Goal: Task Accomplishment & Management: Complete application form

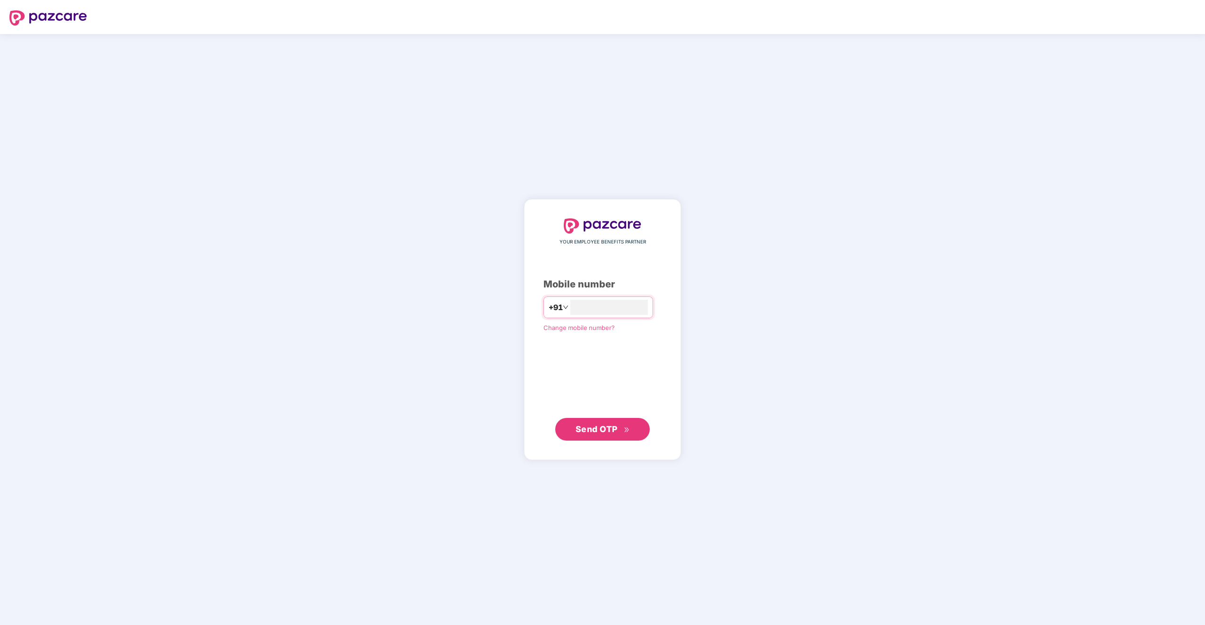
type input "**********"
click at [605, 430] on span "Send OTP" at bounding box center [597, 428] width 42 height 10
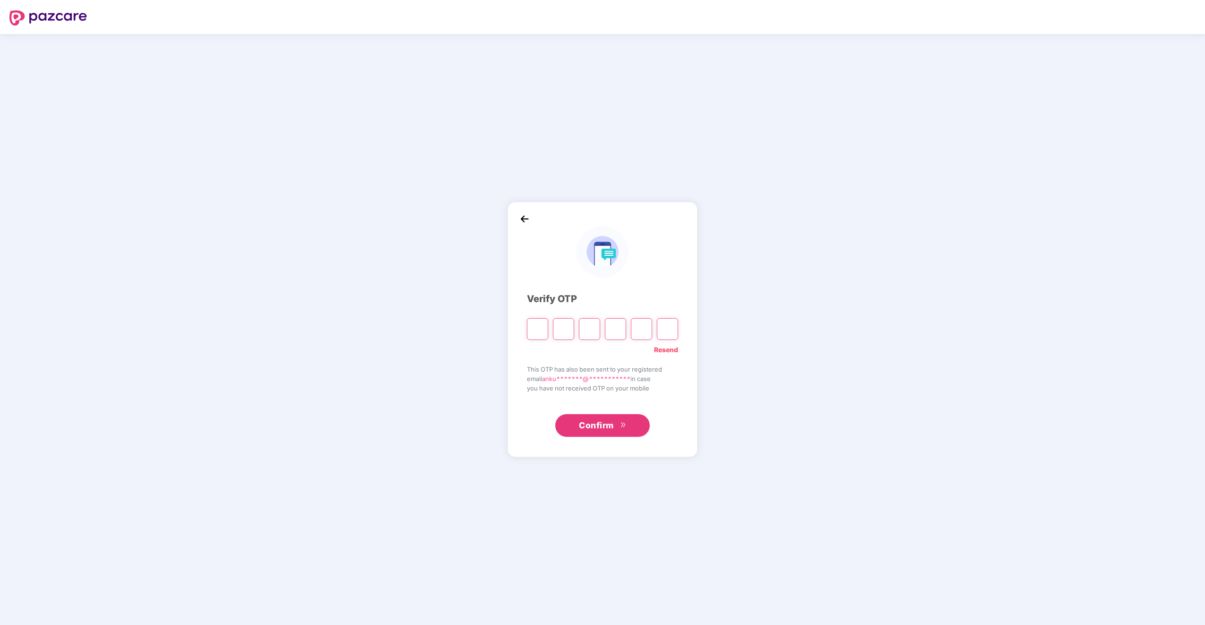
type input "*"
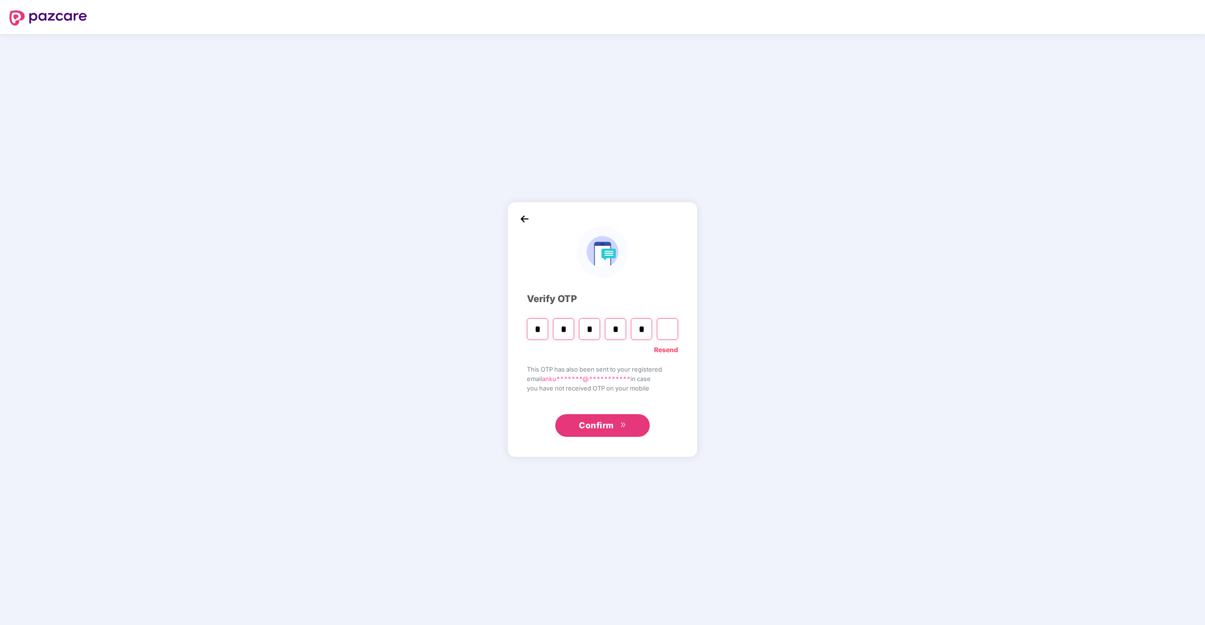
type input "*"
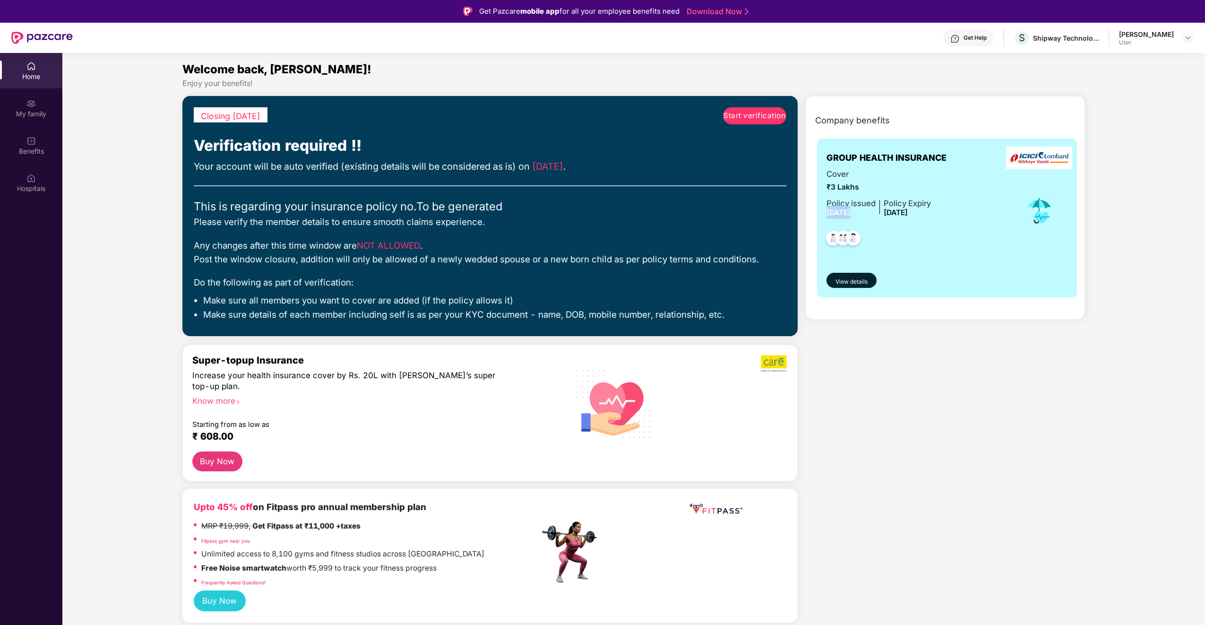
drag, startPoint x: 826, startPoint y: 211, endPoint x: 875, endPoint y: 215, distance: 48.8
click at [875, 215] on div "Policy issued 29 Aug 2025 Policy Expiry 28 Aug 2026" at bounding box center [878, 208] width 104 height 22
click at [903, 213] on span "28 Aug 2026" at bounding box center [896, 212] width 24 height 9
click at [755, 113] on span "Start verification" at bounding box center [754, 115] width 62 height 11
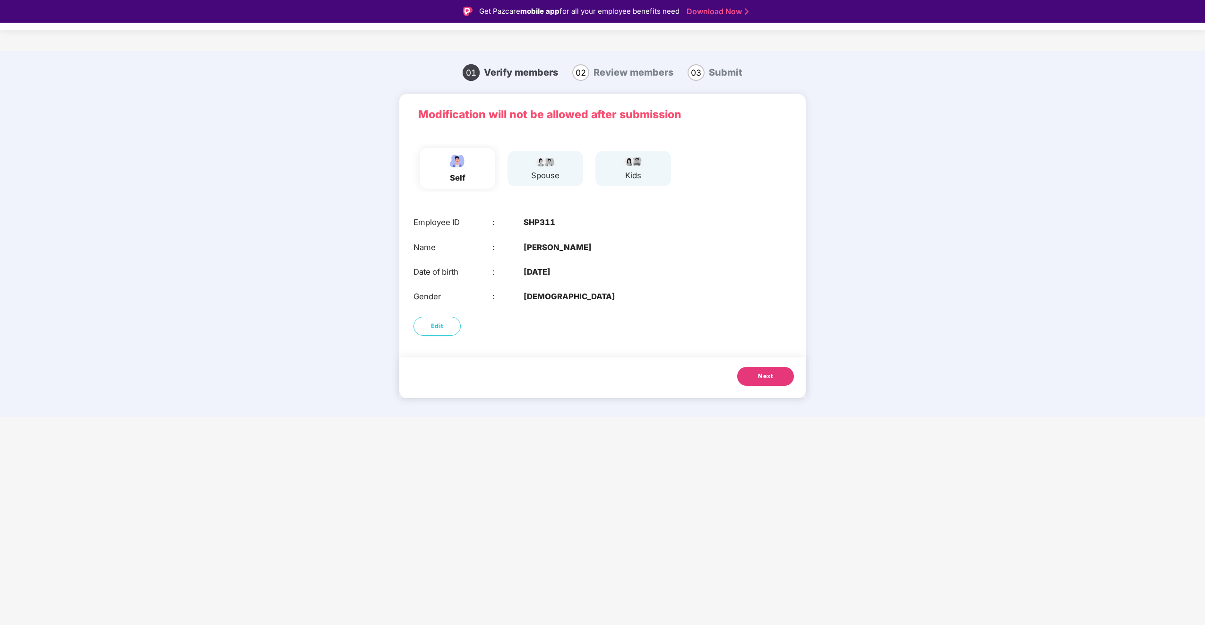
click at [474, 172] on div "self" at bounding box center [458, 168] width 76 height 41
click at [543, 179] on div "spouse" at bounding box center [545, 175] width 28 height 12
click at [449, 336] on div "Edit" at bounding box center [602, 326] width 406 height 28
click at [446, 333] on button "Edit" at bounding box center [436, 326] width 47 height 19
select select "****"
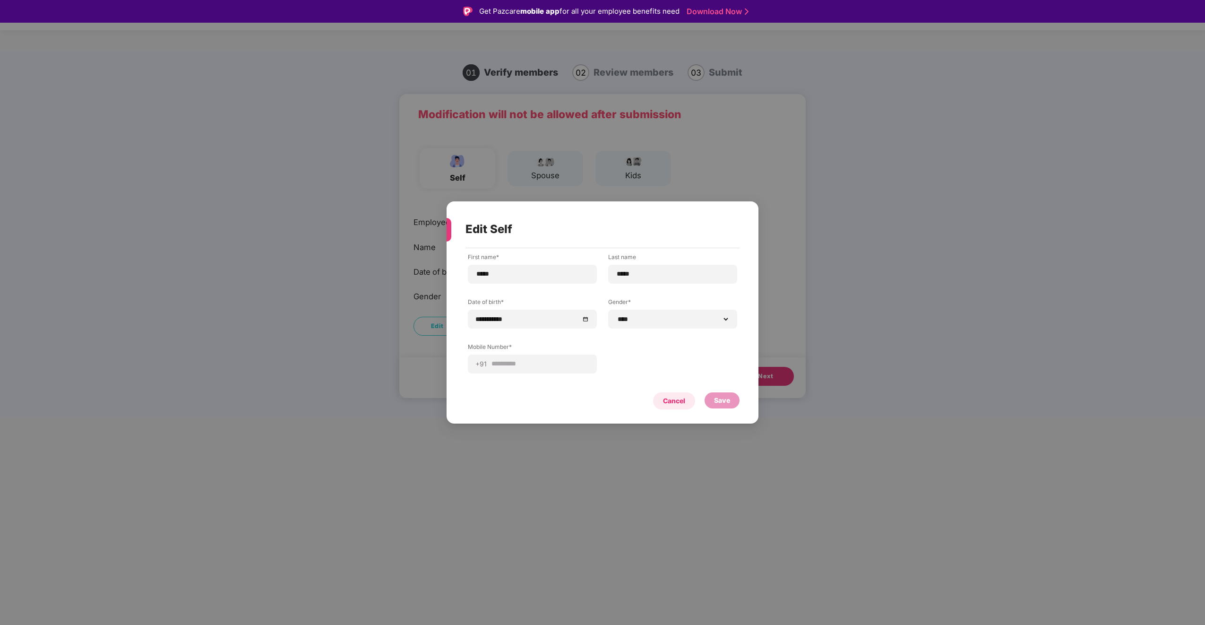
click at [679, 404] on div "Cancel" at bounding box center [674, 401] width 22 height 10
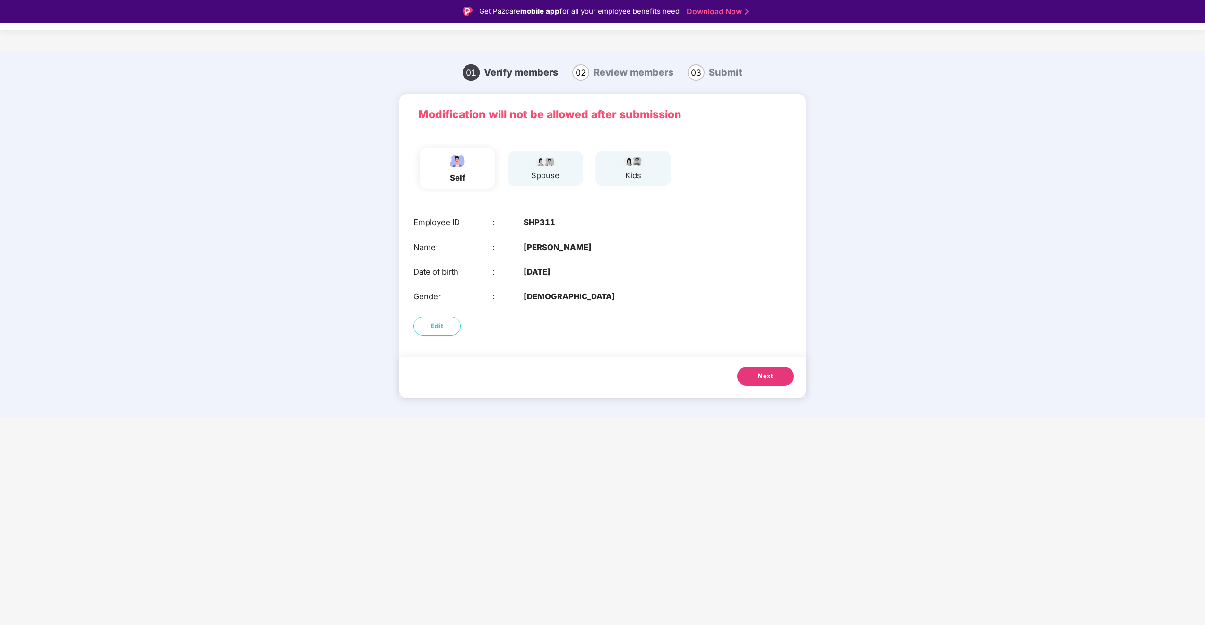
click at [754, 377] on button "Next" at bounding box center [765, 376] width 57 height 19
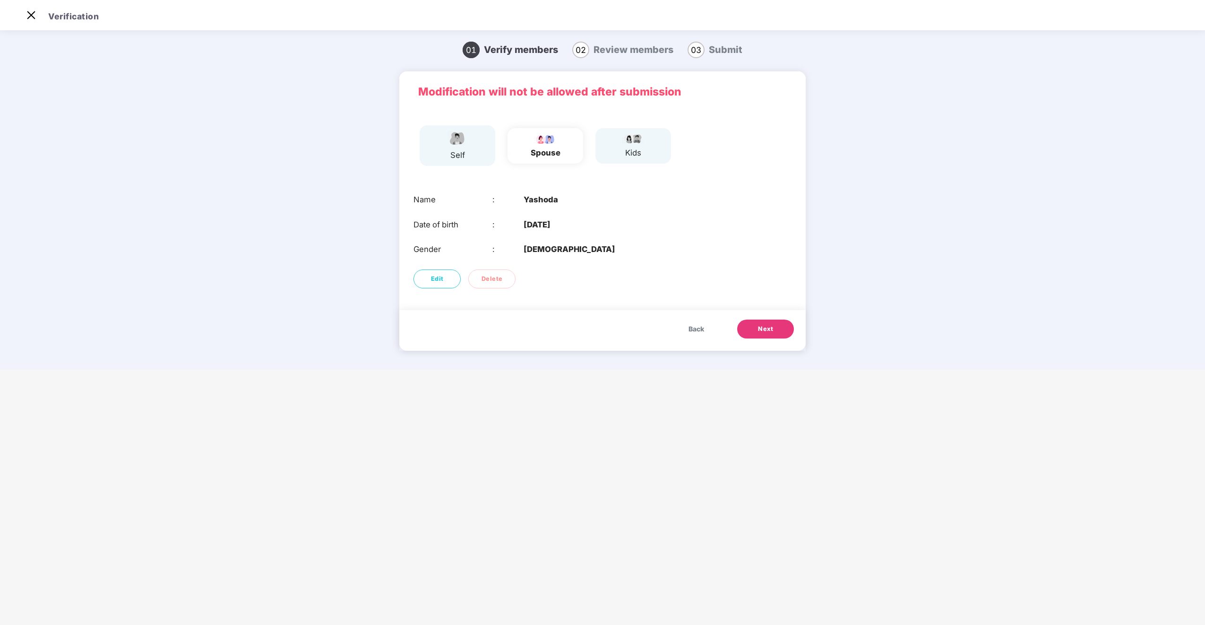
click at [772, 332] on span "Next" at bounding box center [765, 328] width 15 height 9
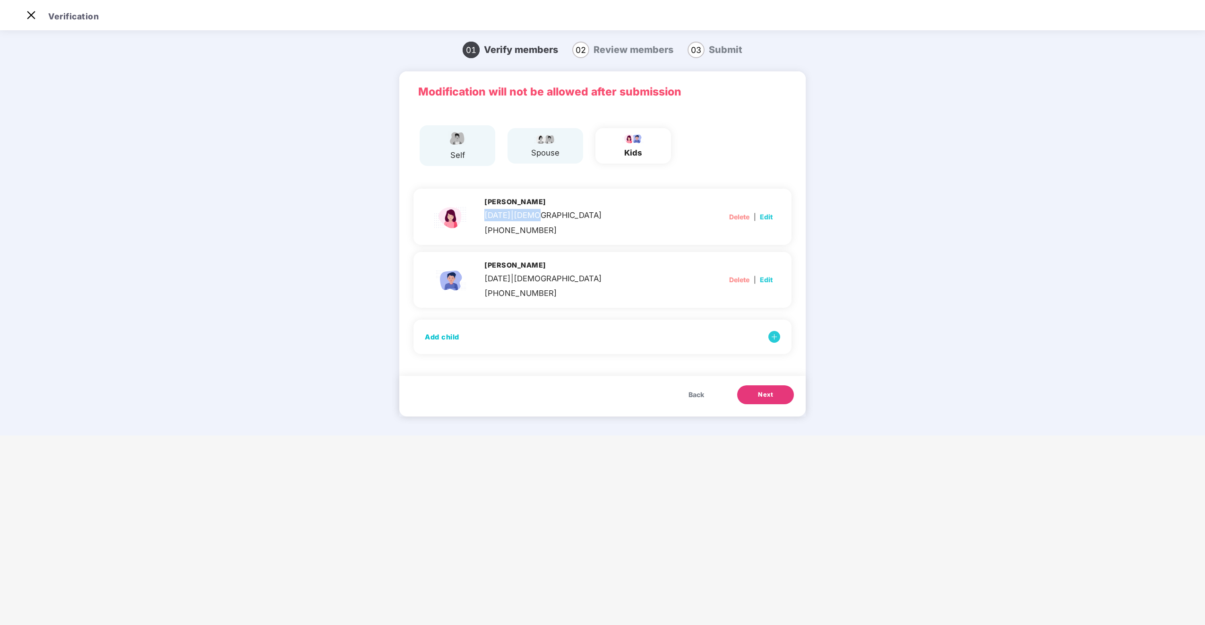
drag, startPoint x: 499, startPoint y: 221, endPoint x: 567, endPoint y: 221, distance: 67.6
click at [567, 221] on div "24 Dec 2014 | FEMALE" at bounding box center [543, 215] width 118 height 12
click at [552, 151] on div "spouse" at bounding box center [545, 152] width 28 height 12
click at [692, 395] on span "Back" at bounding box center [696, 394] width 16 height 10
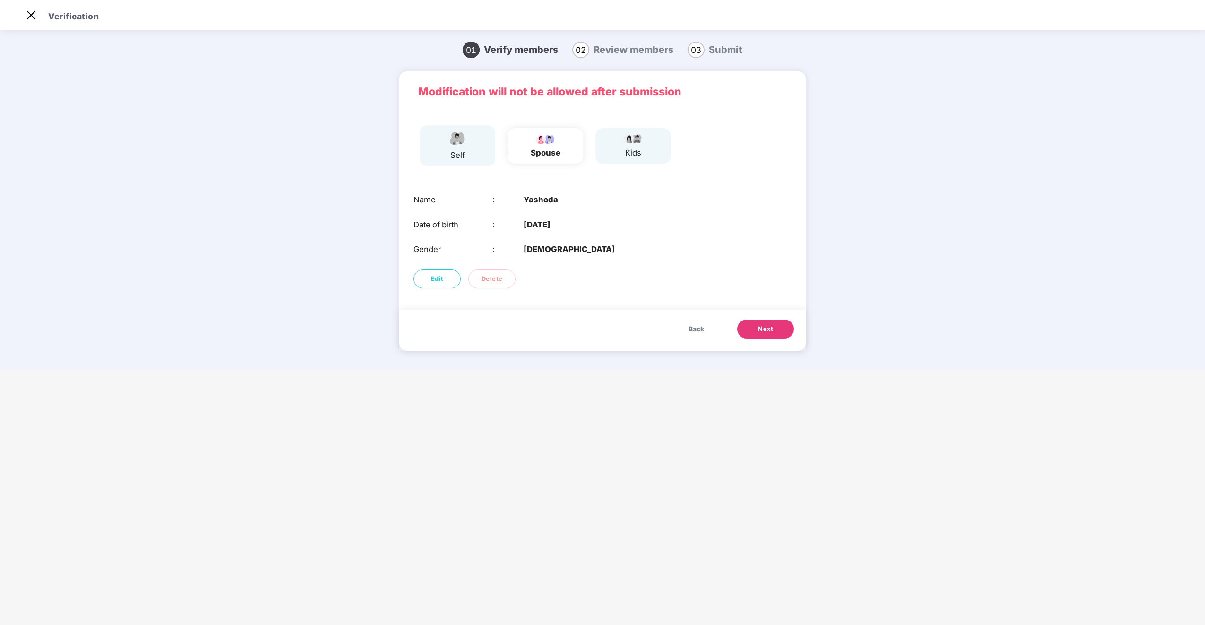
click at [767, 329] on span "Next" at bounding box center [765, 328] width 15 height 9
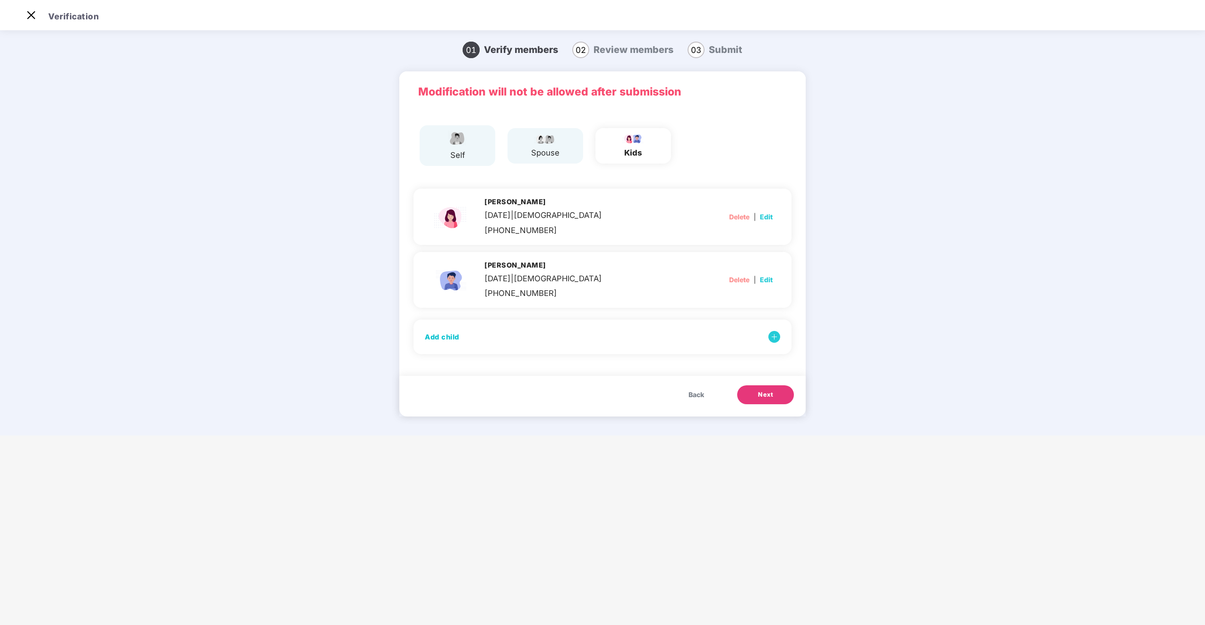
click at [769, 395] on span "Next" at bounding box center [765, 394] width 15 height 9
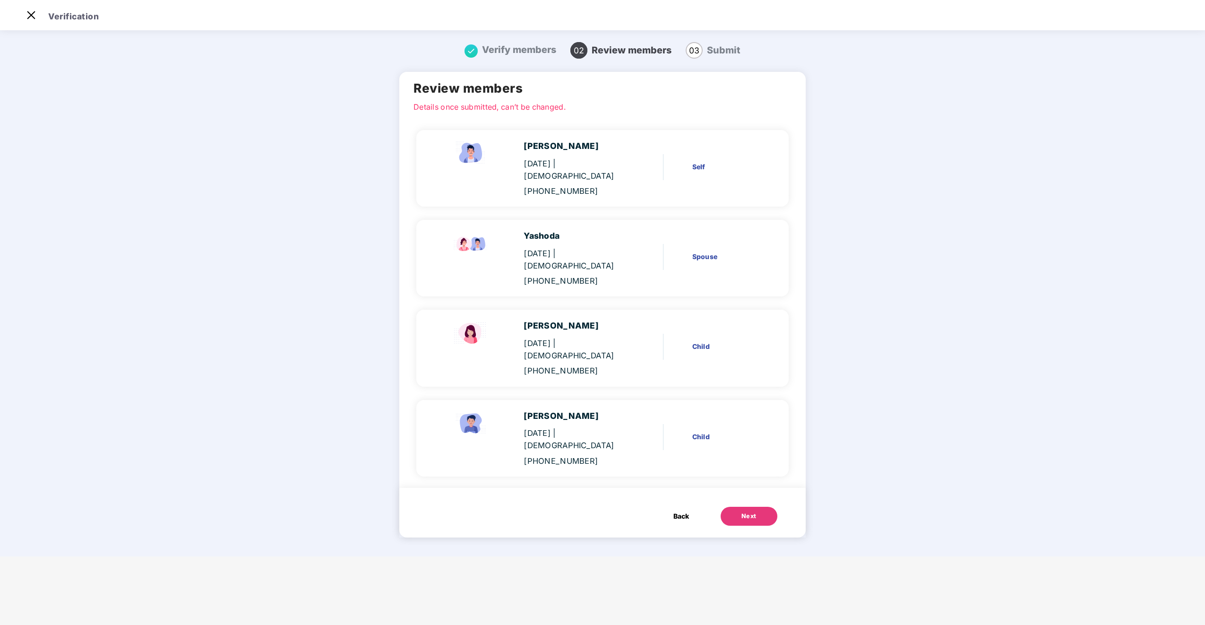
click at [753, 511] on div "Next" at bounding box center [748, 515] width 15 height 9
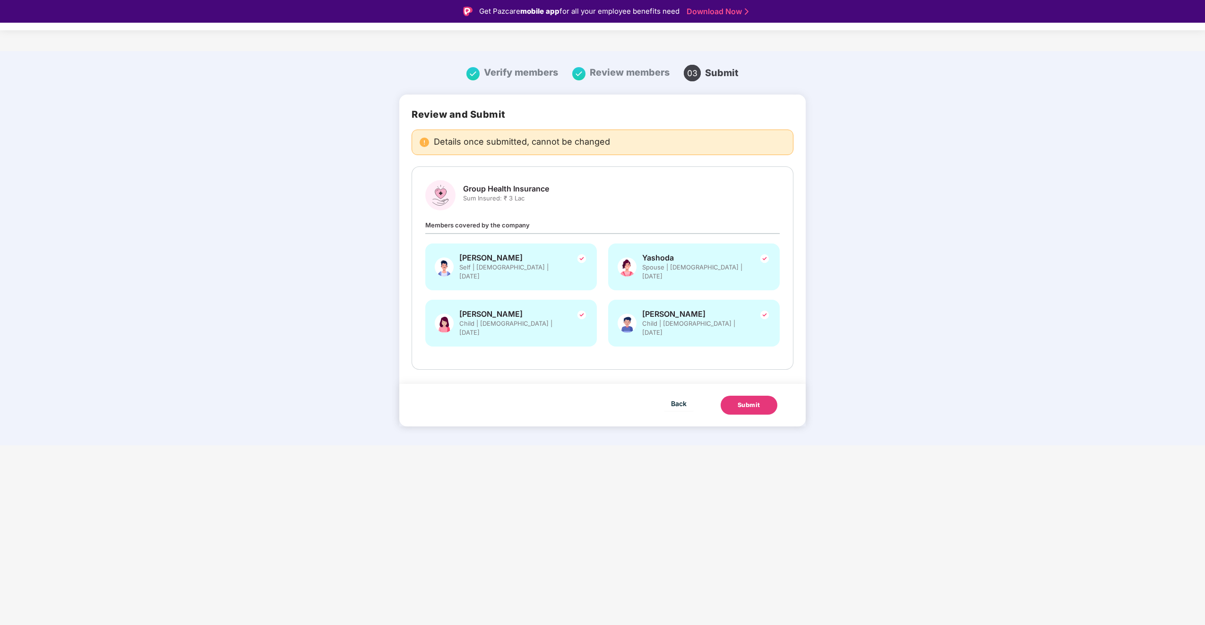
click at [752, 400] on div "Submit" at bounding box center [749, 404] width 23 height 9
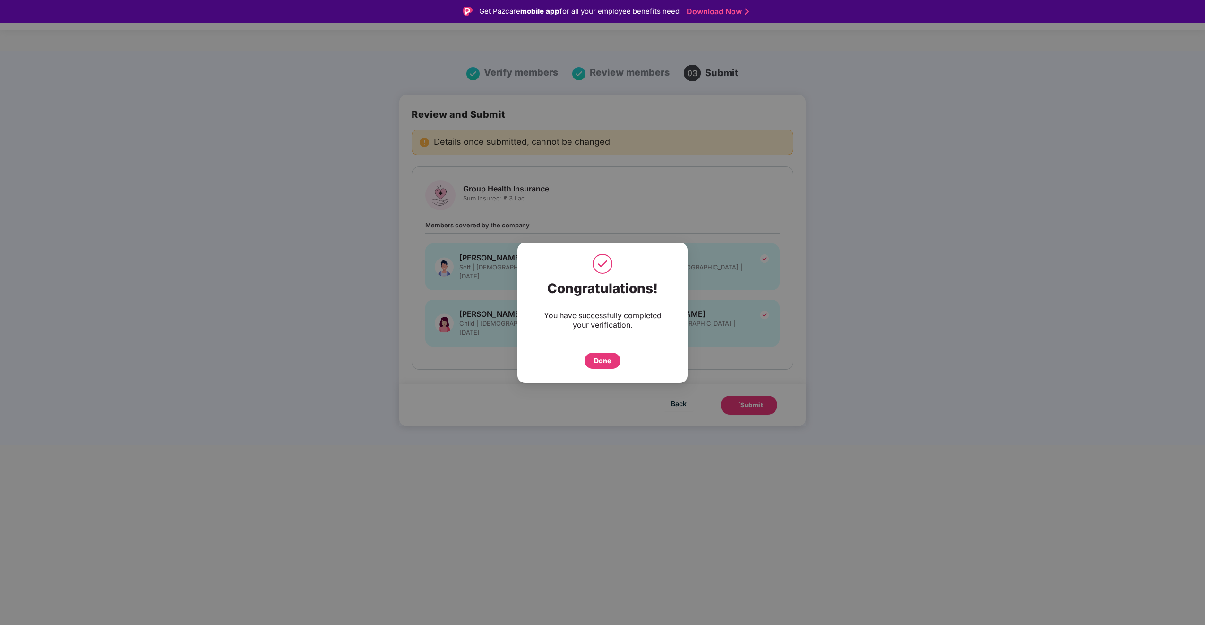
click at [603, 362] on div "Done" at bounding box center [602, 360] width 17 height 10
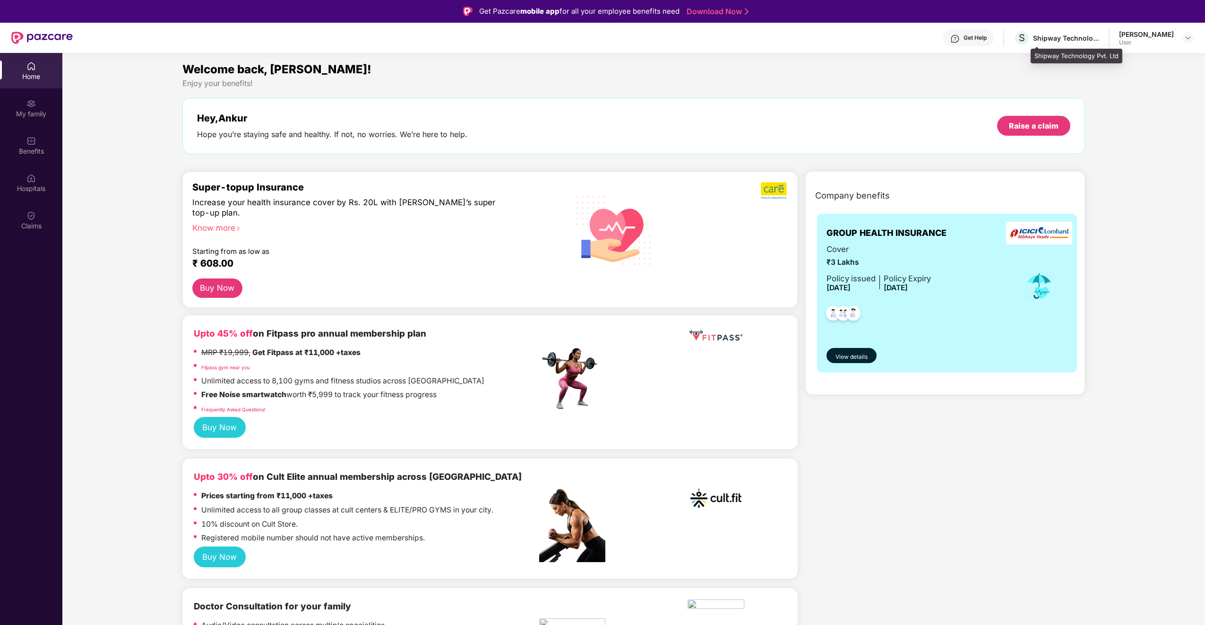
click at [1086, 34] on div "Shipway Technology Pvt. Ltd" at bounding box center [1066, 38] width 66 height 9
click at [1184, 39] on img at bounding box center [1188, 38] width 8 height 8
click at [30, 114] on div "My family" at bounding box center [31, 113] width 62 height 9
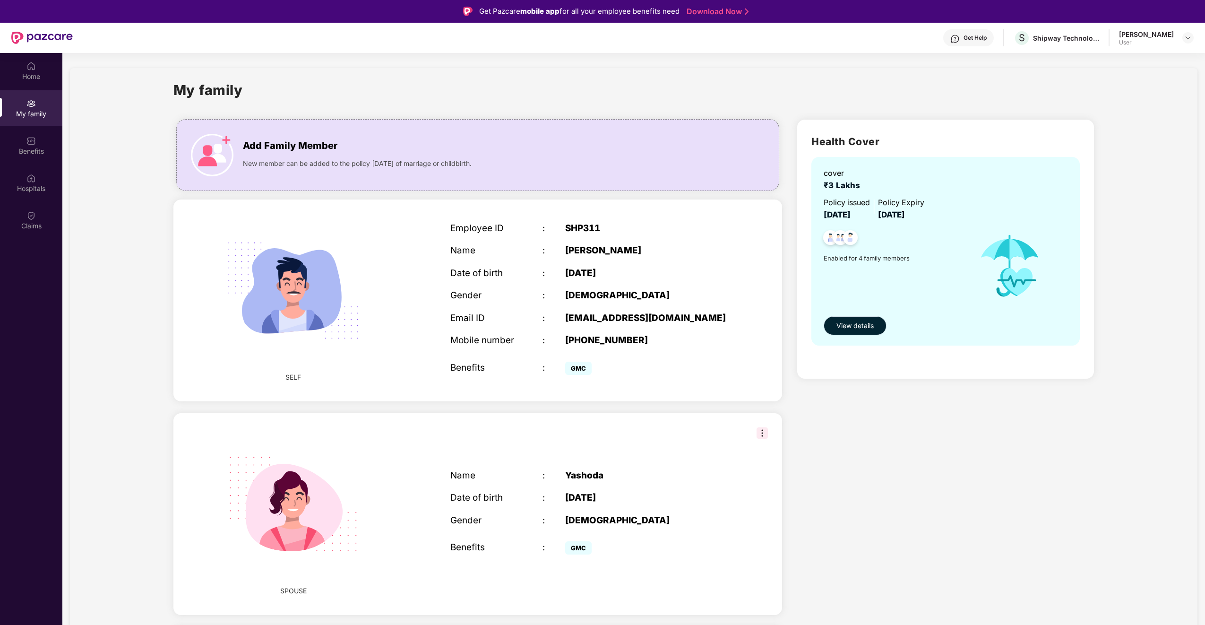
click at [865, 326] on span "View details" at bounding box center [854, 325] width 37 height 10
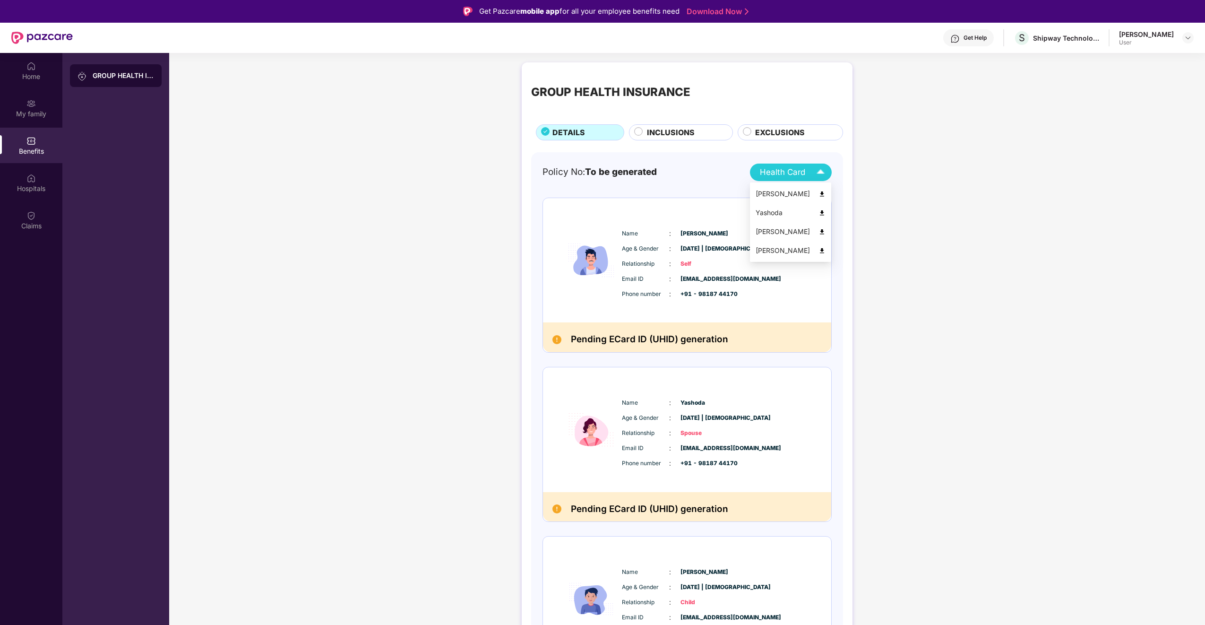
click at [812, 168] on img at bounding box center [820, 172] width 17 height 17
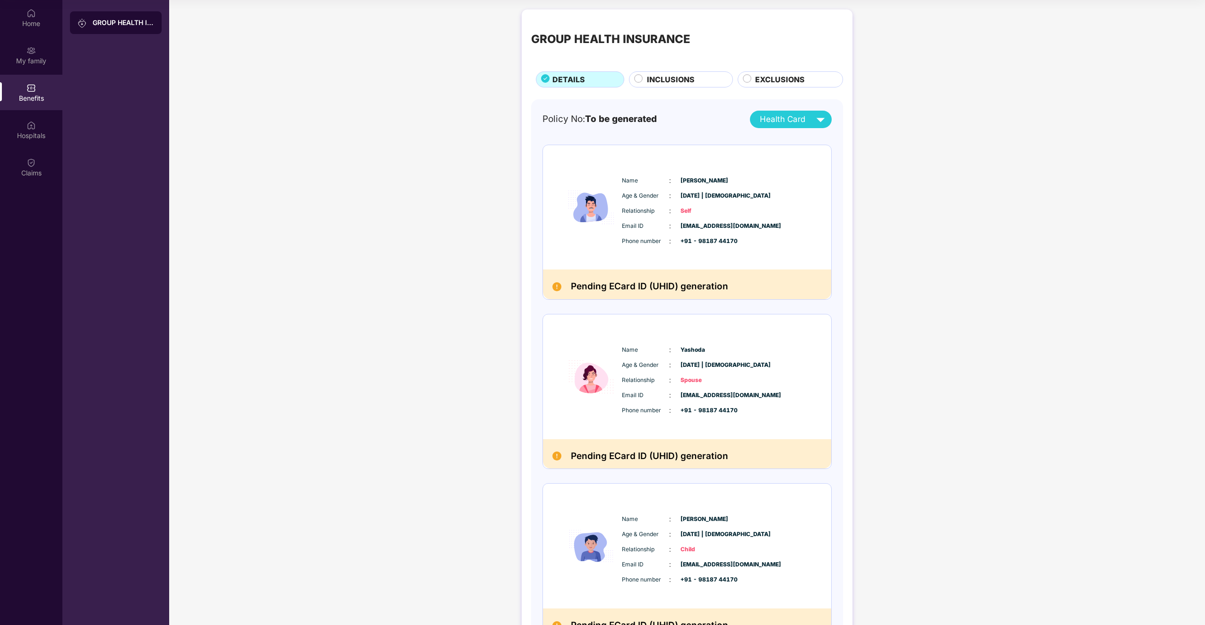
click at [674, 79] on span "INCLUSIONS" at bounding box center [671, 80] width 48 height 12
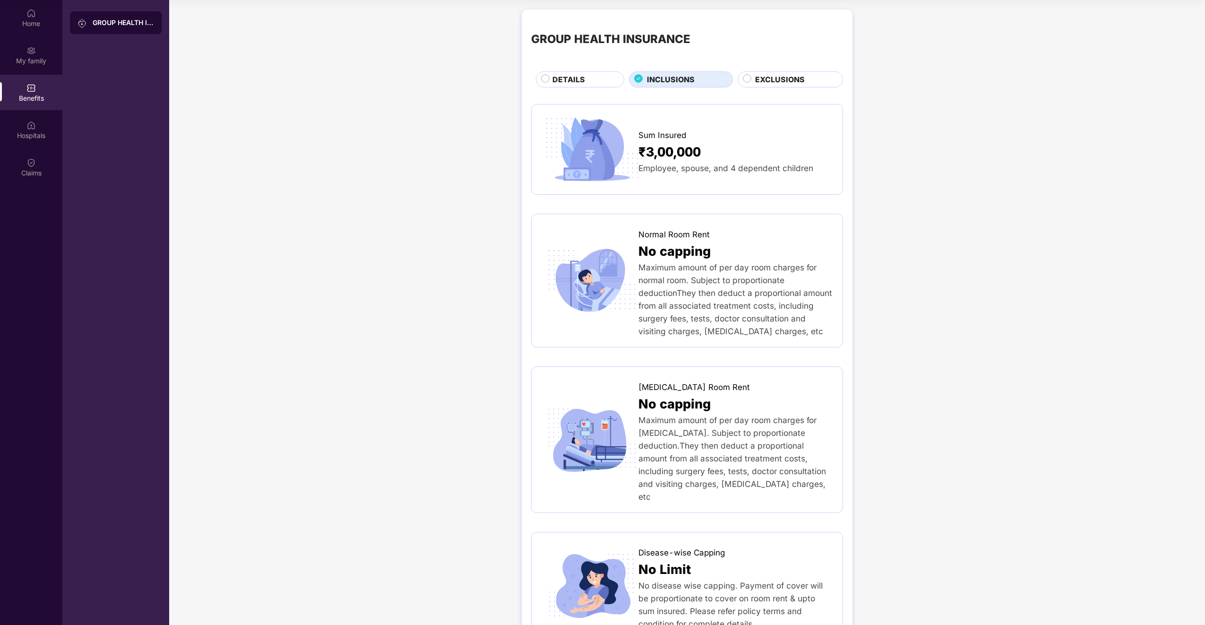
click at [774, 83] on span "EXCLUSIONS" at bounding box center [780, 80] width 50 height 12
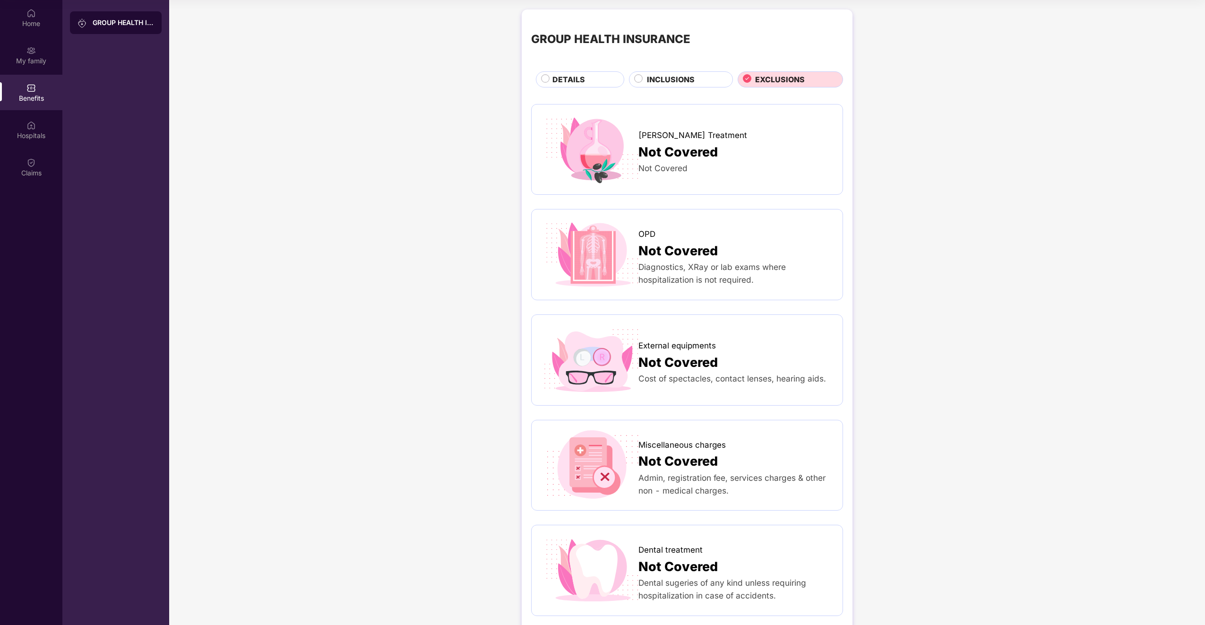
click at [675, 82] on span "INCLUSIONS" at bounding box center [671, 80] width 48 height 12
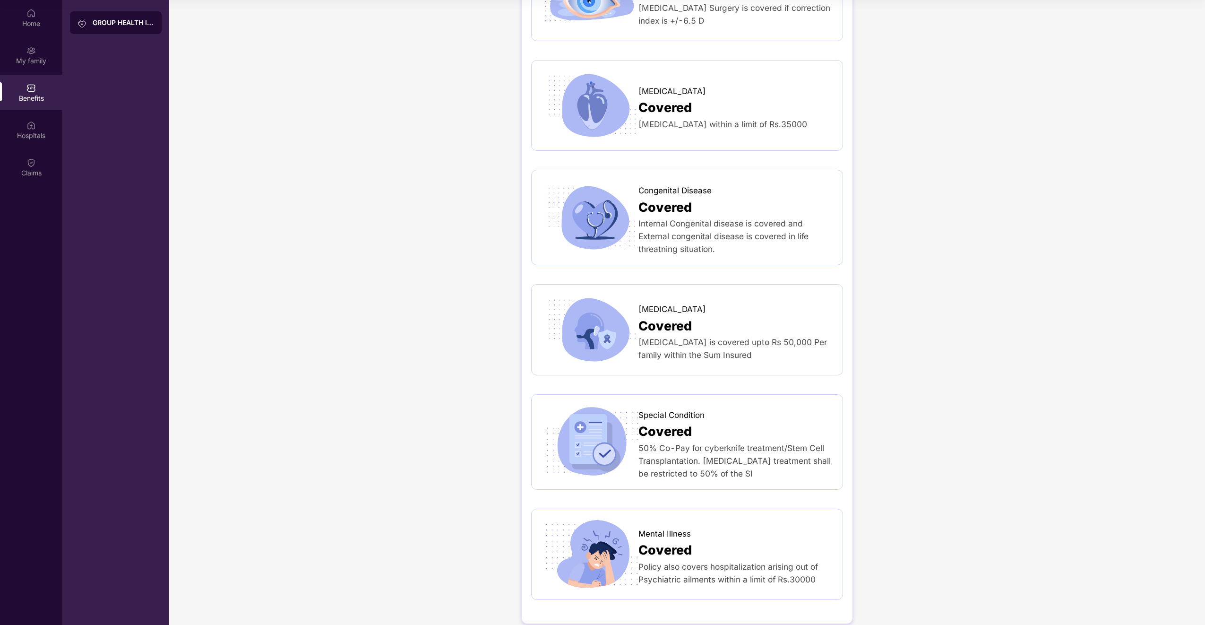
scroll to position [1751, 0]
click at [3, 127] on div "Hospitals" at bounding box center [31, 129] width 62 height 35
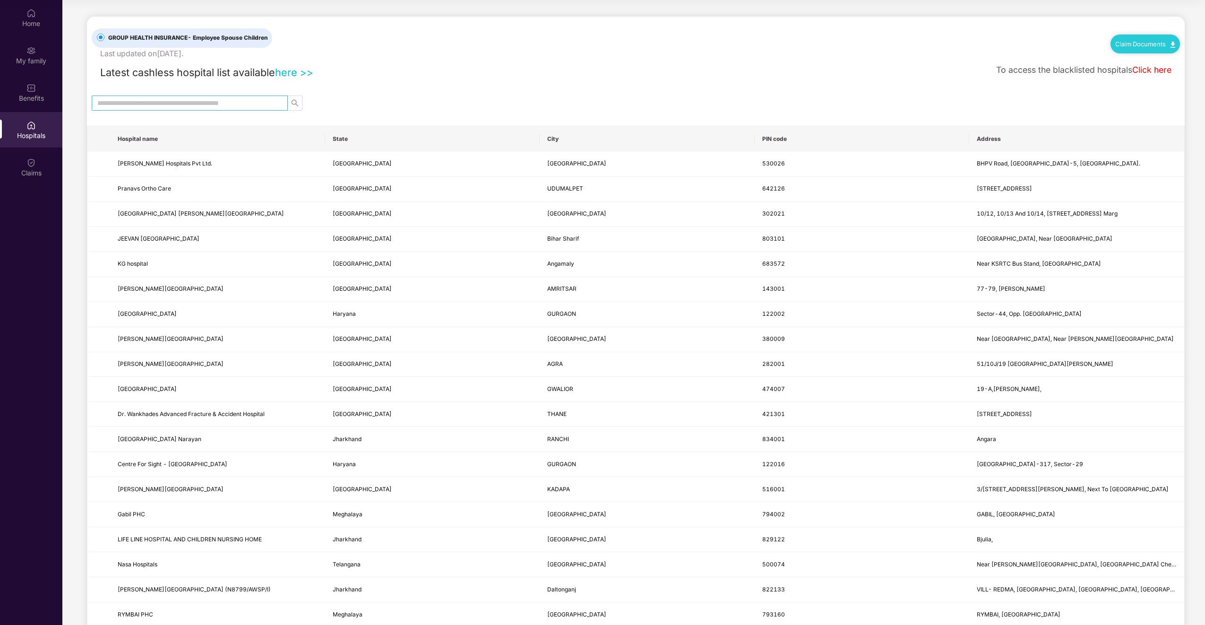
click at [207, 100] on input "text" at bounding box center [185, 103] width 177 height 10
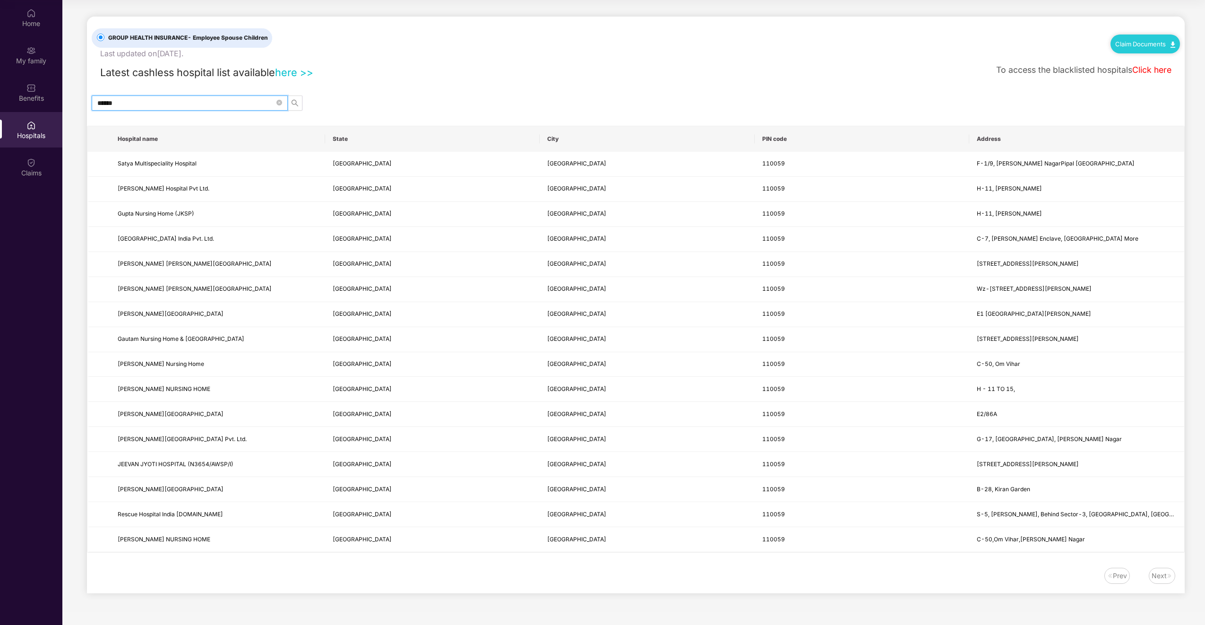
type input "******"
click at [1161, 576] on div "Next" at bounding box center [1159, 575] width 15 height 10
click at [1157, 74] on link "Click here" at bounding box center [1151, 70] width 39 height 10
click at [22, 53] on div "My family" at bounding box center [31, 54] width 62 height 35
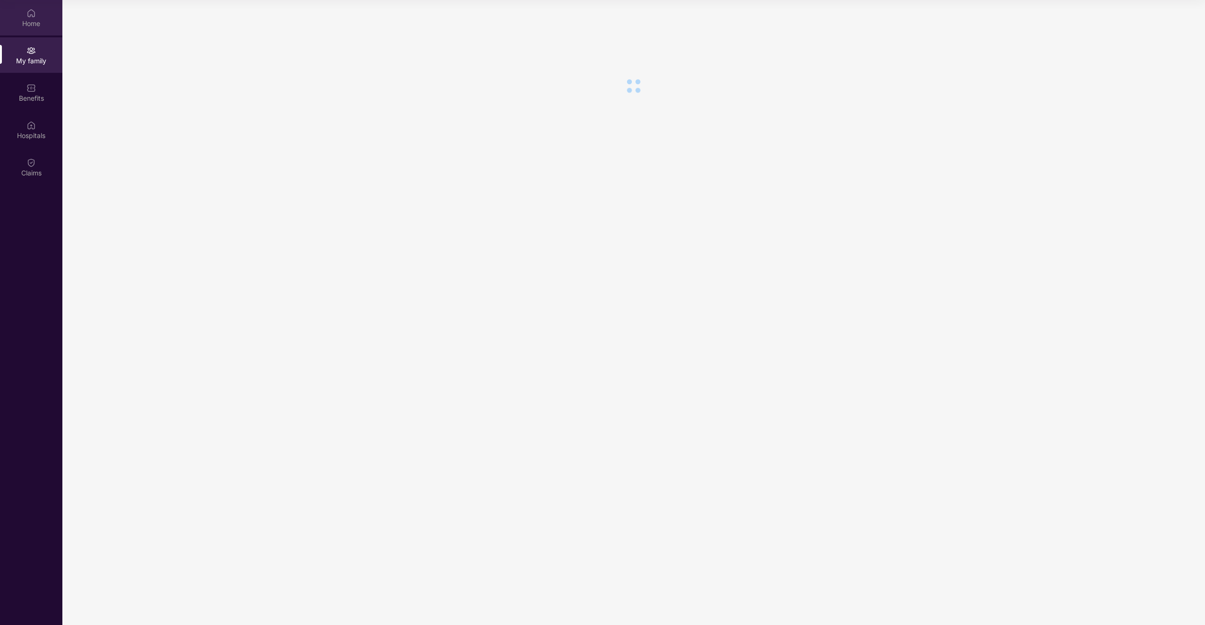
click at [24, 16] on div "Home" at bounding box center [31, 17] width 62 height 35
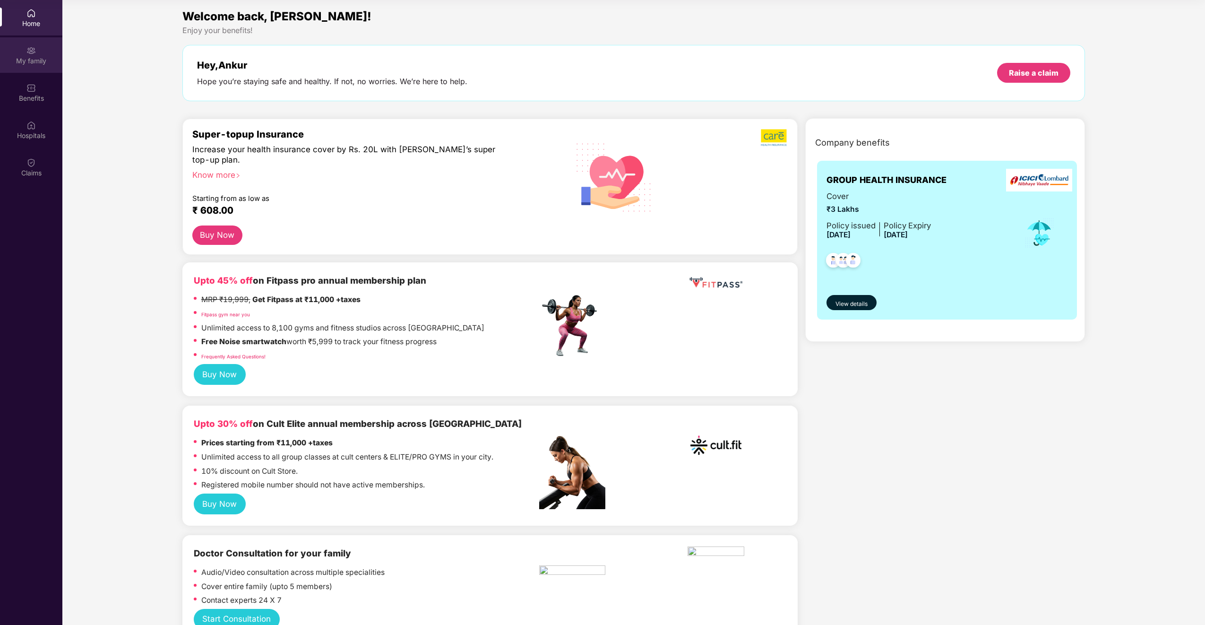
click at [28, 55] on div "My family" at bounding box center [31, 54] width 62 height 35
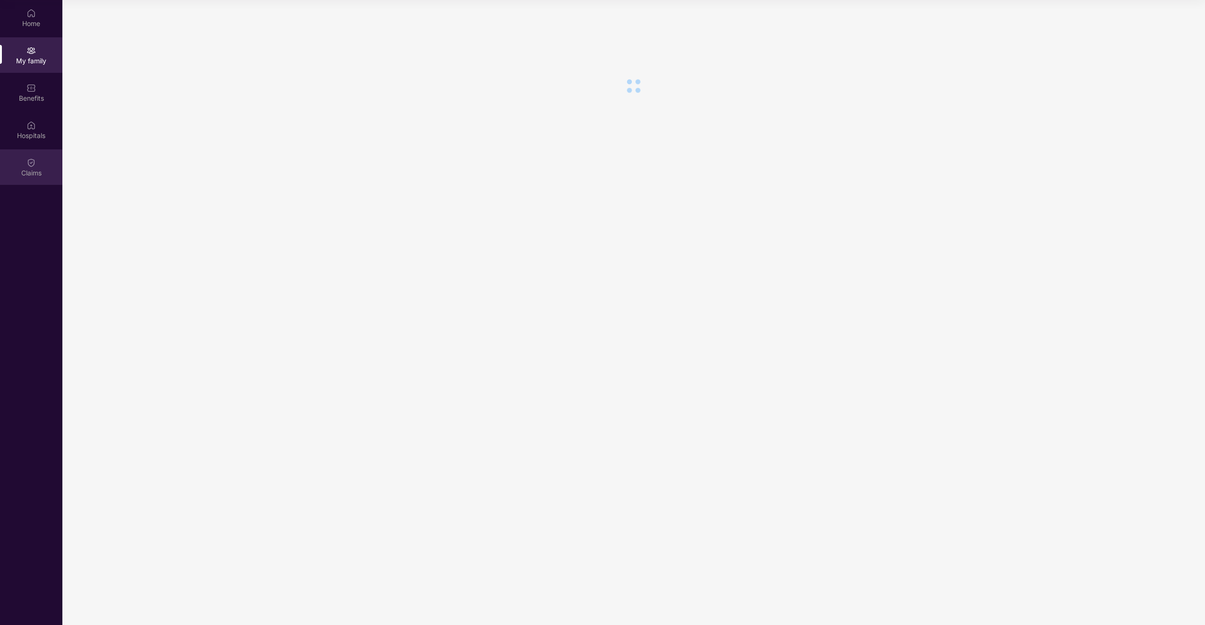
click at [35, 167] on img at bounding box center [30, 162] width 9 height 9
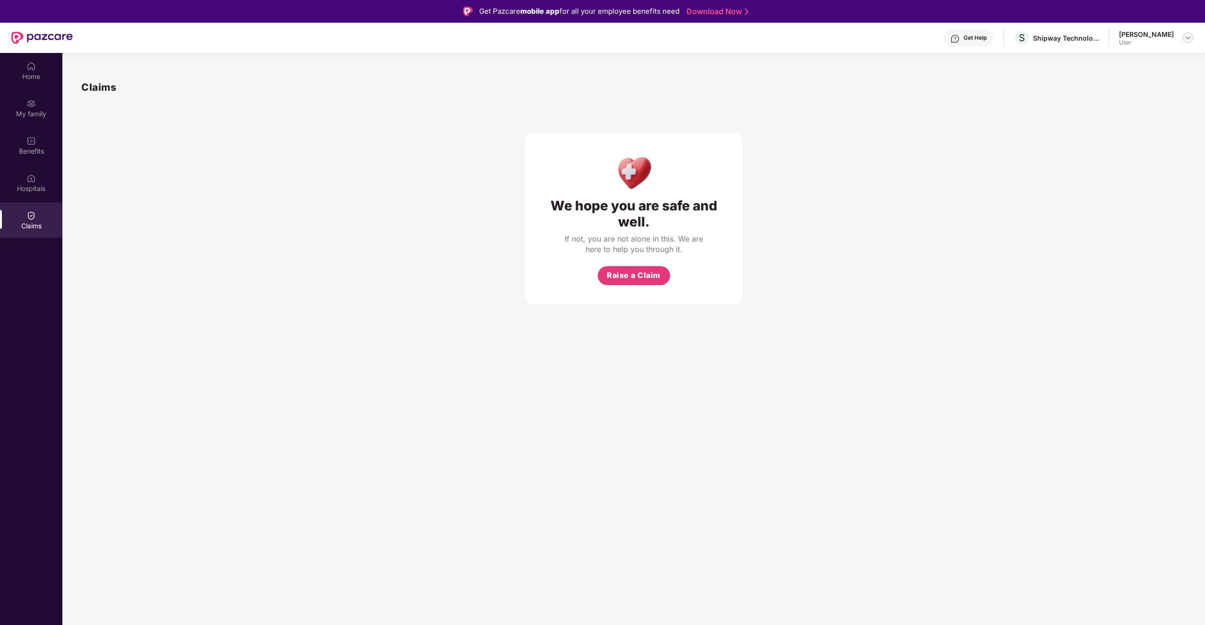
click at [1188, 41] on img at bounding box center [1188, 38] width 8 height 8
click at [25, 148] on div "Benefits" at bounding box center [31, 150] width 62 height 9
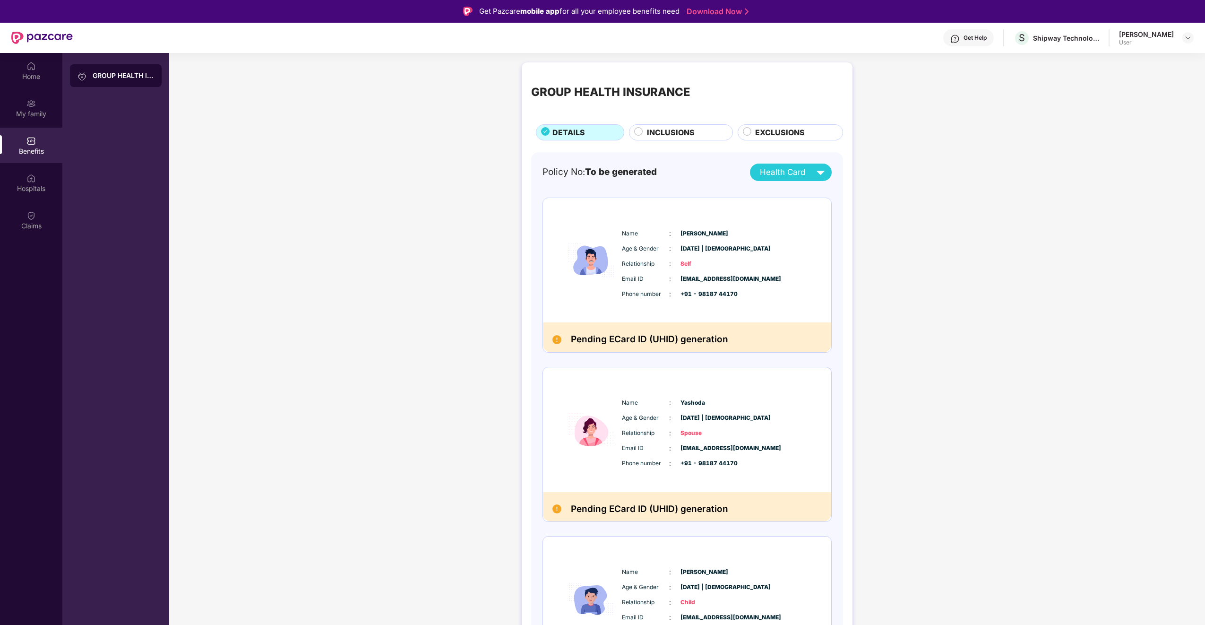
click at [789, 177] on span "Health Card" at bounding box center [782, 172] width 45 height 13
click at [821, 193] on img at bounding box center [821, 193] width 7 height 7
click at [817, 174] on img at bounding box center [820, 172] width 17 height 17
click at [822, 211] on img at bounding box center [821, 212] width 7 height 7
click at [792, 172] on span "Health Card" at bounding box center [782, 172] width 45 height 13
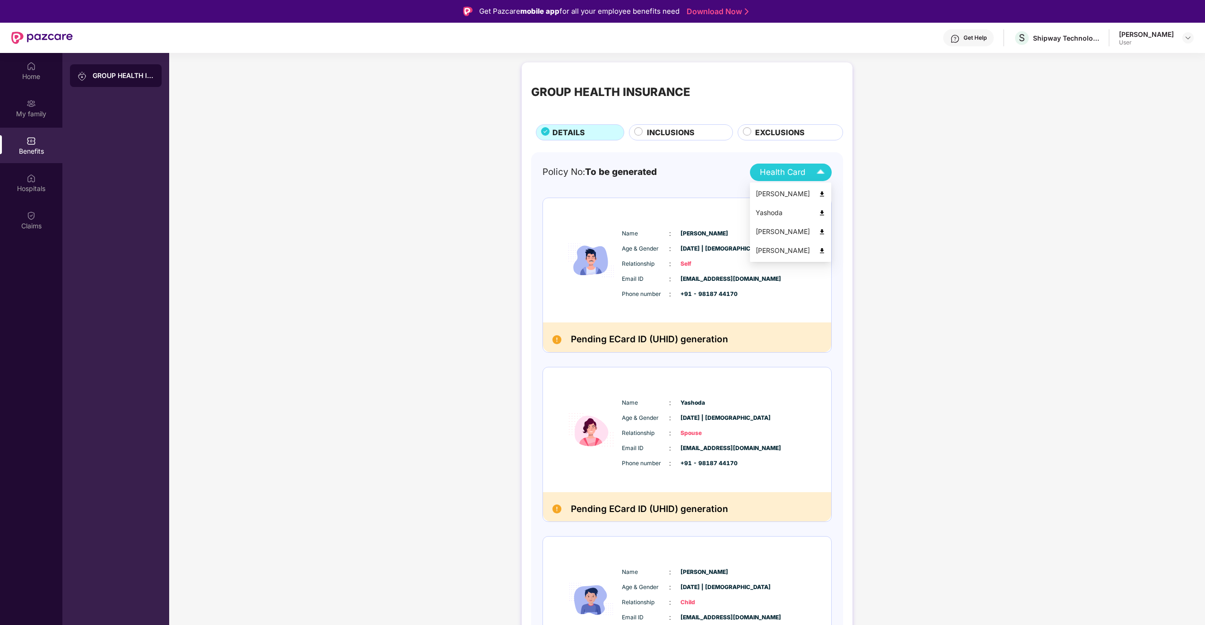
click at [802, 230] on div "Aniket Bhatt" at bounding box center [791, 231] width 70 height 10
click at [799, 170] on span "Health Card" at bounding box center [782, 172] width 45 height 13
click at [780, 250] on div "Anshika Bhatt" at bounding box center [791, 250] width 70 height 10
click at [1191, 42] on div at bounding box center [1187, 37] width 11 height 11
click at [1122, 97] on div "User" at bounding box center [1136, 95] width 55 height 8
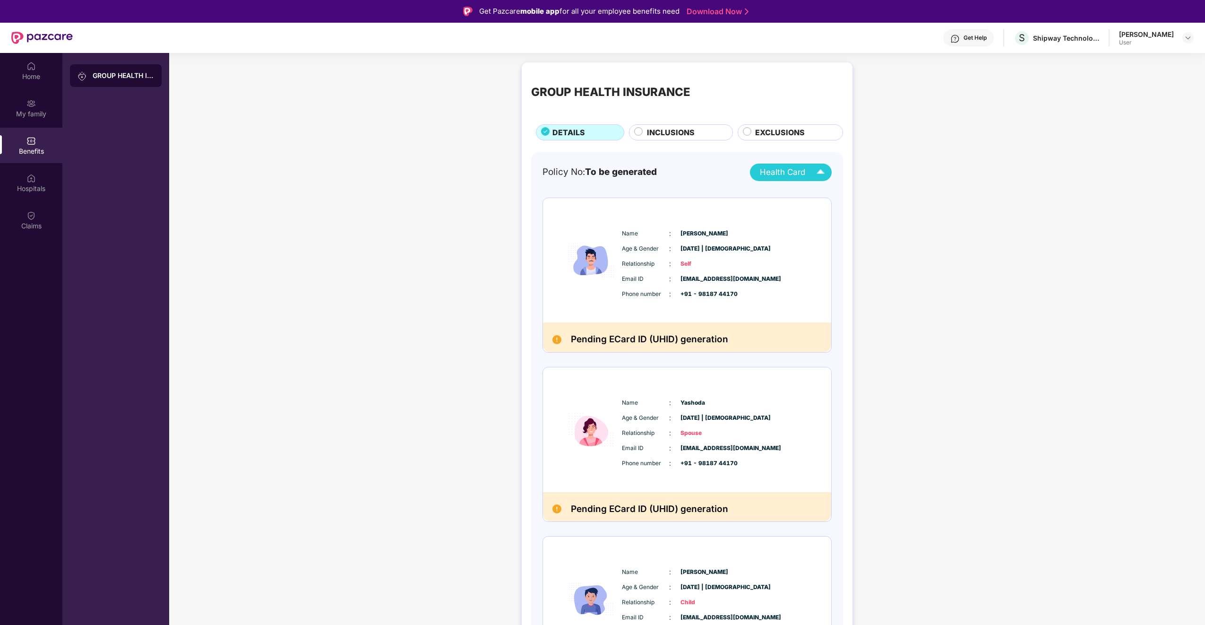
click at [1177, 36] on div "Ankur Bhatt User" at bounding box center [1156, 38] width 75 height 17
click at [1185, 39] on img at bounding box center [1188, 38] width 8 height 8
click at [1101, 62] on div "Logout" at bounding box center [1143, 60] width 123 height 18
